Goal: Find specific page/section: Find specific page/section

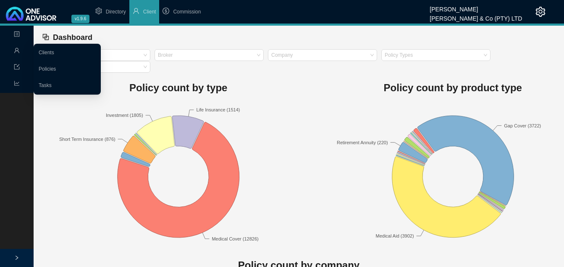
click at [16, 51] on icon "user" at bounding box center [16, 50] width 5 height 5
click at [54, 51] on link "Clients" at bounding box center [47, 53] width 16 height 6
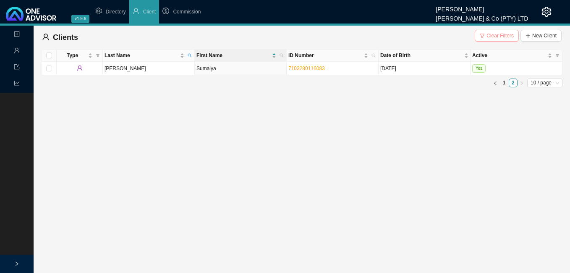
click at [509, 40] on button "Clear Filters" at bounding box center [497, 36] width 44 height 12
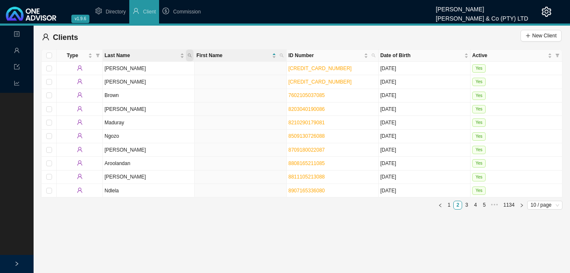
drag, startPoint x: 193, startPoint y: 55, endPoint x: 187, endPoint y: 55, distance: 6.7
click at [192, 55] on span "Last Name" at bounding box center [190, 56] width 8 height 12
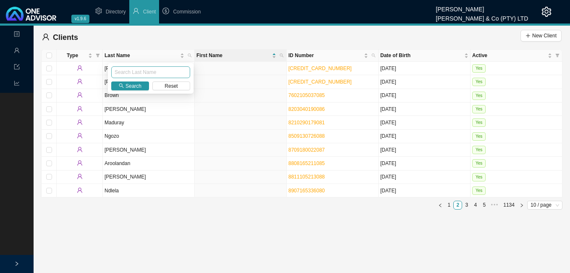
click at [164, 69] on input "text" at bounding box center [150, 72] width 79 height 12
type input "[PERSON_NAME]"
click at [137, 85] on span "Search" at bounding box center [134, 86] width 16 height 8
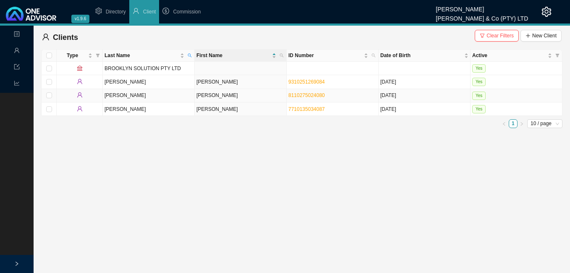
click at [255, 97] on td "[PERSON_NAME]" at bounding box center [241, 95] width 92 height 13
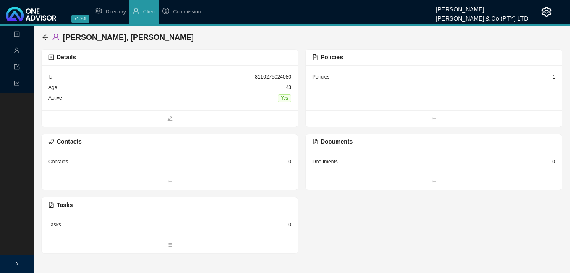
click at [553, 75] on div "1" at bounding box center [554, 77] width 3 height 8
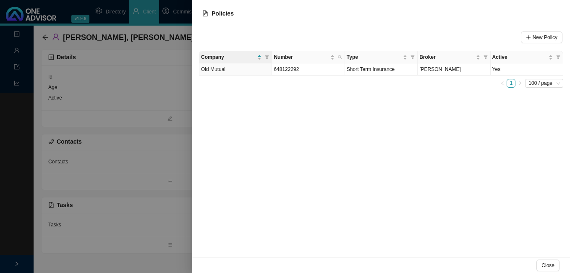
click at [154, 144] on div at bounding box center [285, 136] width 570 height 273
